Goal: Find specific page/section: Find specific page/section

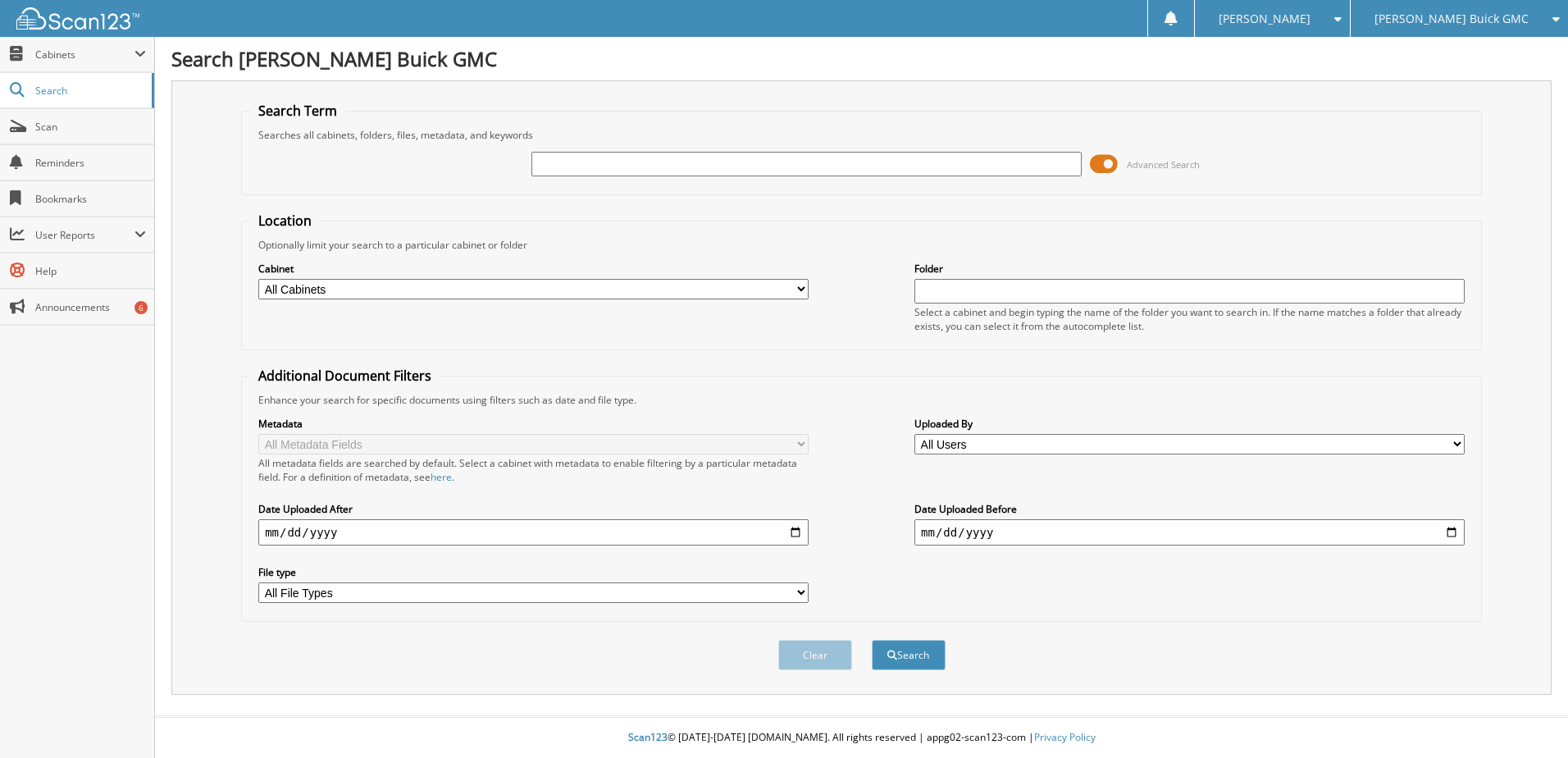
click at [328, 287] on select "All Cabinets ARCHIVE SERVICE RO CAR DEALS RENTAL FORMS SERVICE RO AUTOMATE Need…" at bounding box center [534, 289] width 551 height 21
select select "8479"
click at [258, 279] on select "All Cabinets ARCHIVE SERVICE RO CAR DEALS RENTAL FORMS SERVICE RO AUTOMATE Need…" at bounding box center [534, 289] width 551 height 21
click at [575, 159] on input "text" at bounding box center [807, 164] width 551 height 25
type input "2548146"
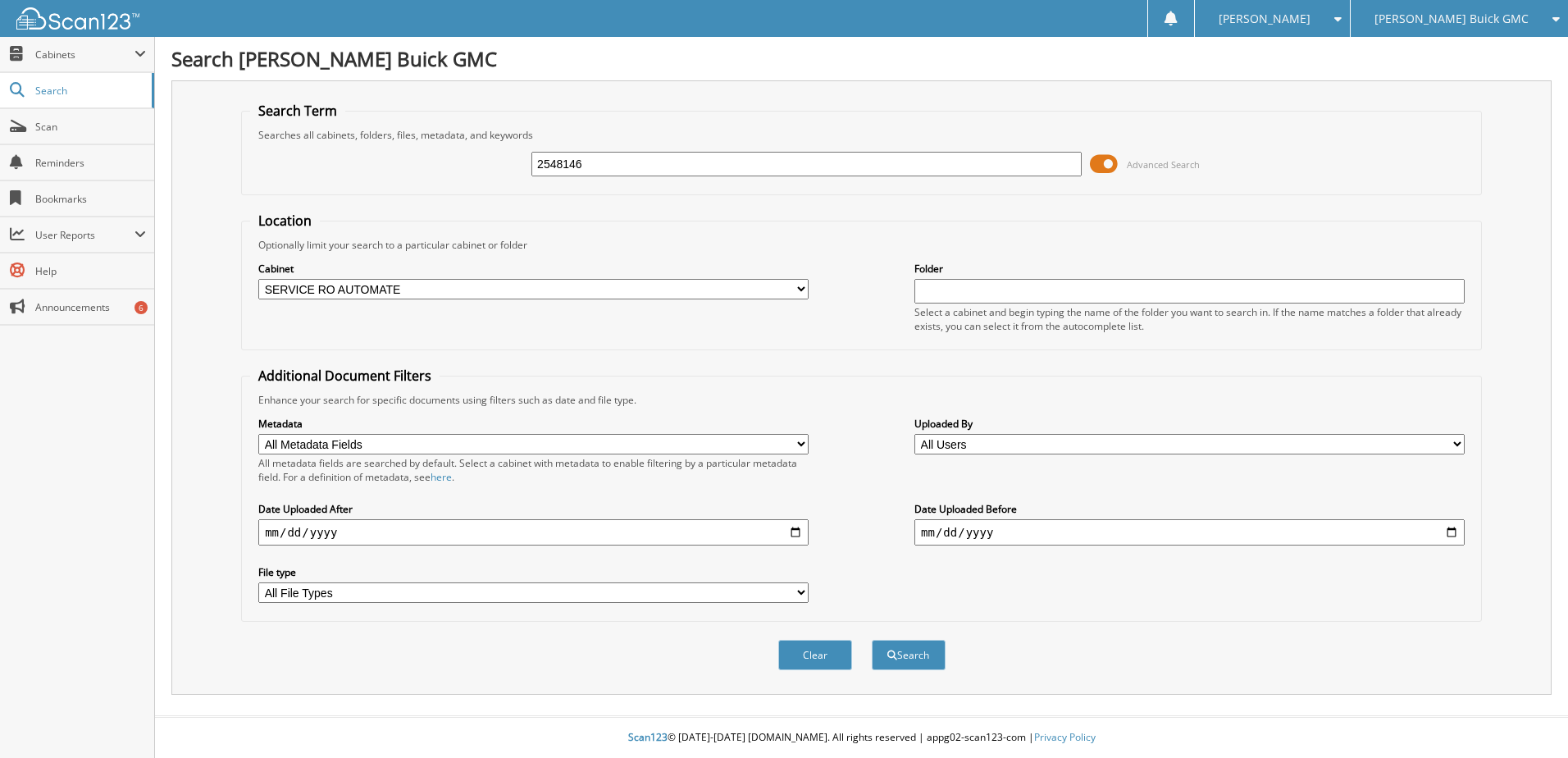
click at [872, 639] on button "Search" at bounding box center [909, 654] width 74 height 30
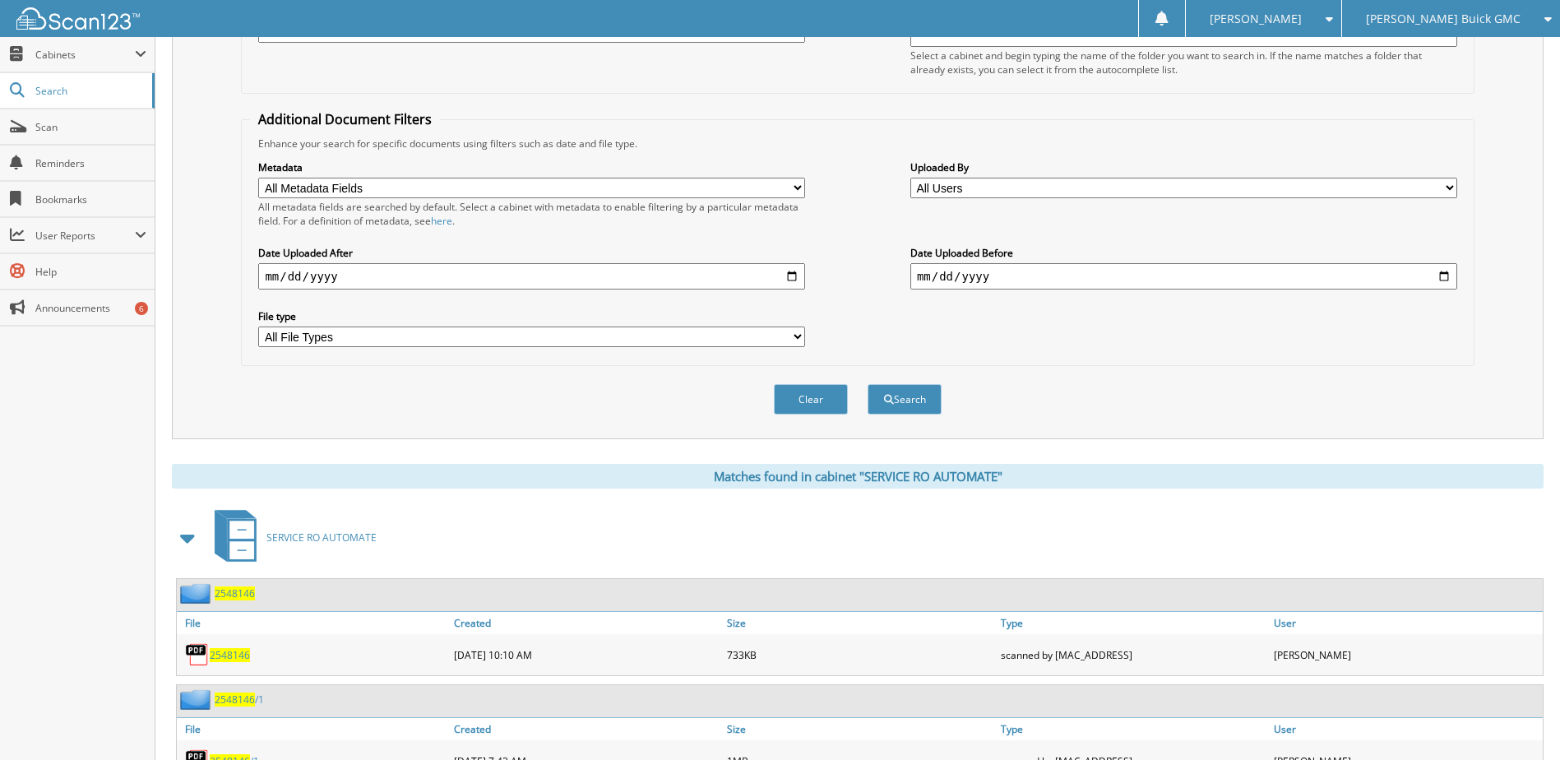
scroll to position [330, 0]
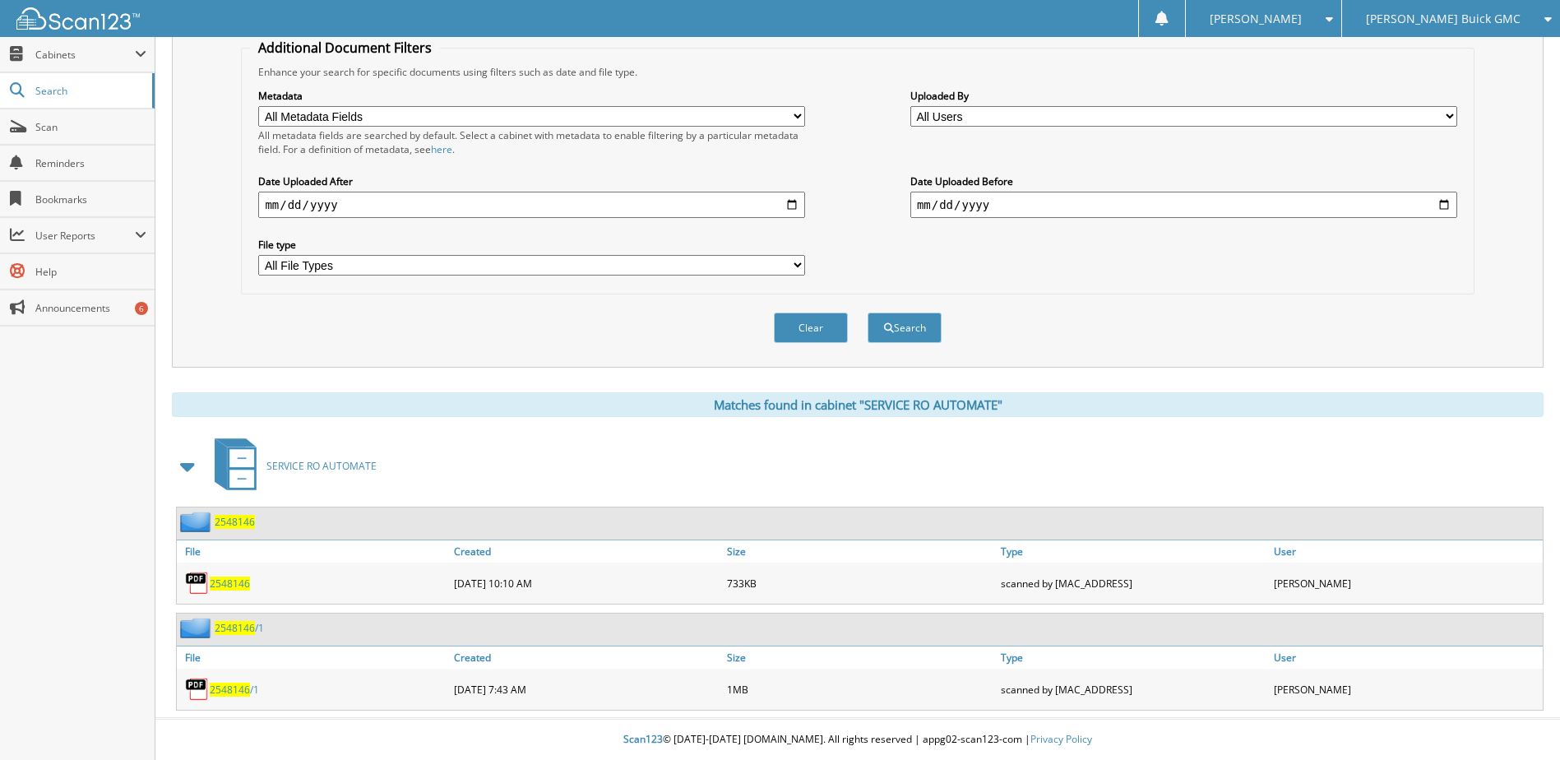
click at [233, 685] on span "2548146" at bounding box center [230, 689] width 40 height 14
